Goal: Information Seeking & Learning: Understand process/instructions

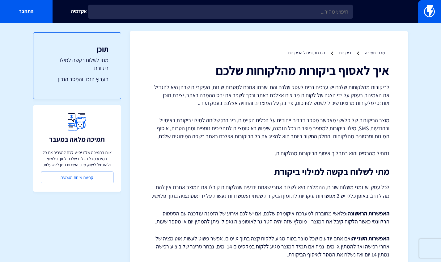
scroll to position [2, 0]
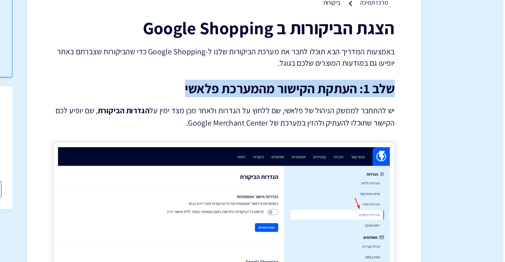
drag, startPoint x: 428, startPoint y: 113, endPoint x: 281, endPoint y: 119, distance: 147.4
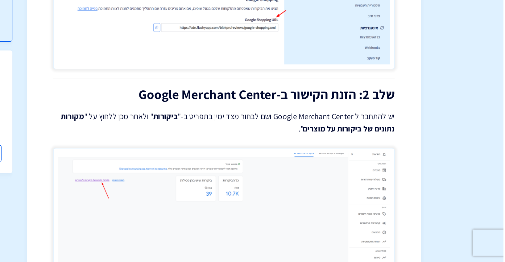
scroll to position [163, 0]
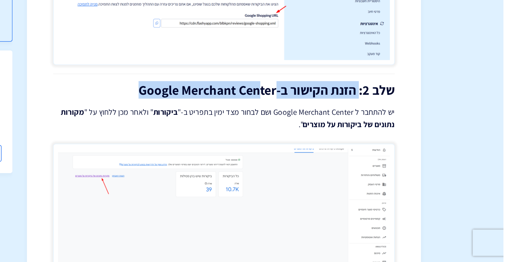
drag, startPoint x: 402, startPoint y: 139, endPoint x: 398, endPoint y: 139, distance: 3.7
click at [335, 144] on h2 "שלב 2: הזנת הקישור ב-Google Merchant Center" at bounding box center [308, 141] width 241 height 10
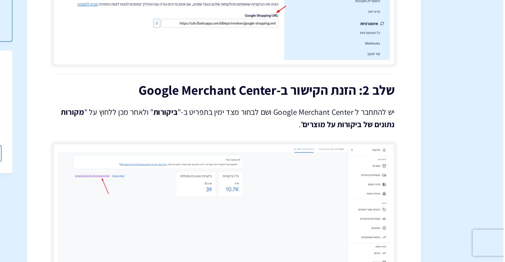
click at [409, 140] on h2 "שלב 2: הזנת הקישור ב-Google Merchant Center" at bounding box center [308, 141] width 241 height 10
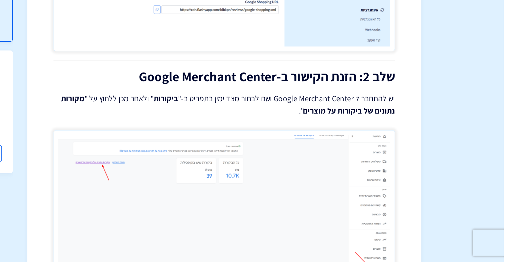
scroll to position [177, 0]
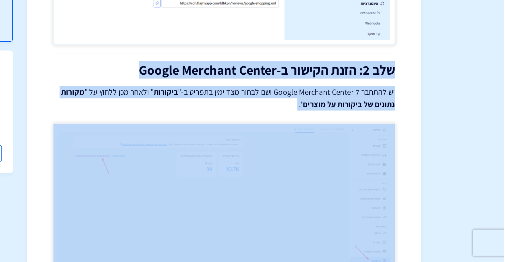
drag, startPoint x: 429, startPoint y: 125, endPoint x: 303, endPoint y: 158, distance: 129.8
click at [303, 158] on div "מרכז תמיכה ביקורות הצגת הביקורות ב Google Shopping באמצעות המדריך הבא תוכלו לחב…" at bounding box center [308, 221] width 278 height 731
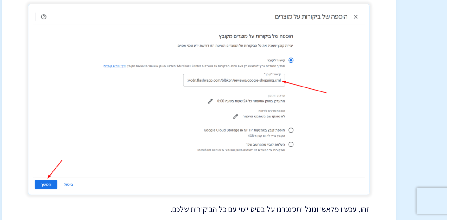
scroll to position [519, 0]
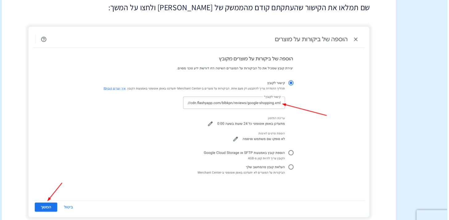
click at [390, 123] on img at bounding box center [274, 135] width 241 height 135
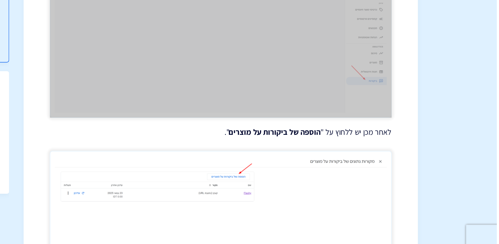
scroll to position [318, 0]
